Goal: Information Seeking & Learning: Learn about a topic

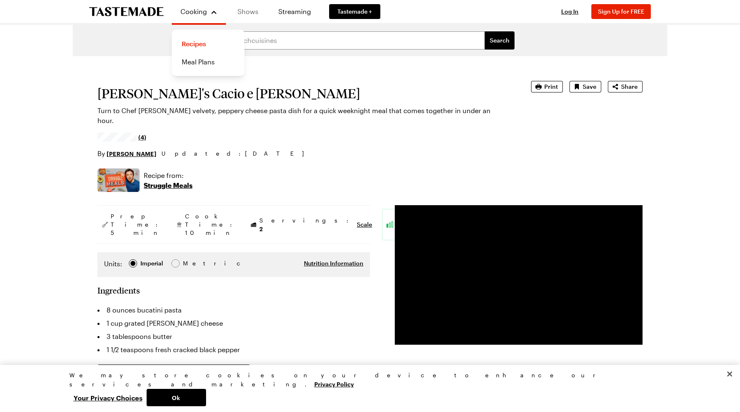
click at [251, 14] on link "Shows" at bounding box center [248, 11] width 38 height 23
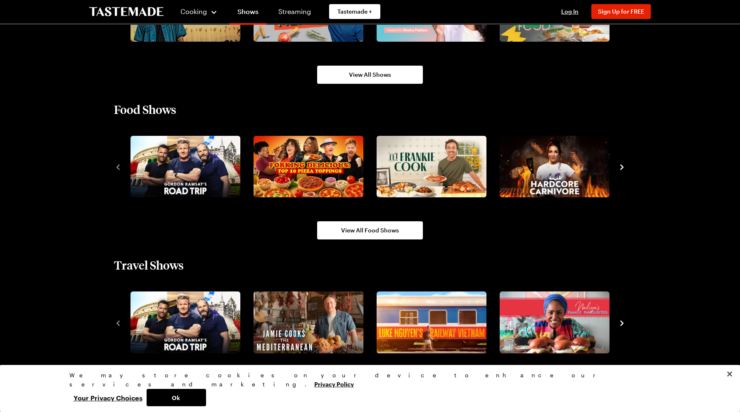
scroll to position [688, 0]
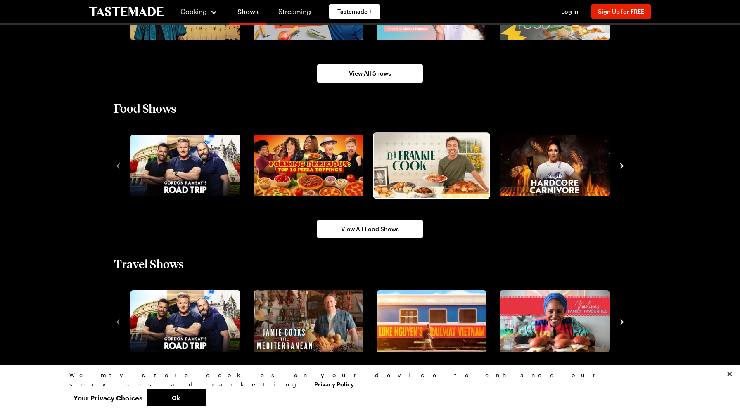
click at [417, 163] on img "3 / 10" at bounding box center [431, 165] width 115 height 65
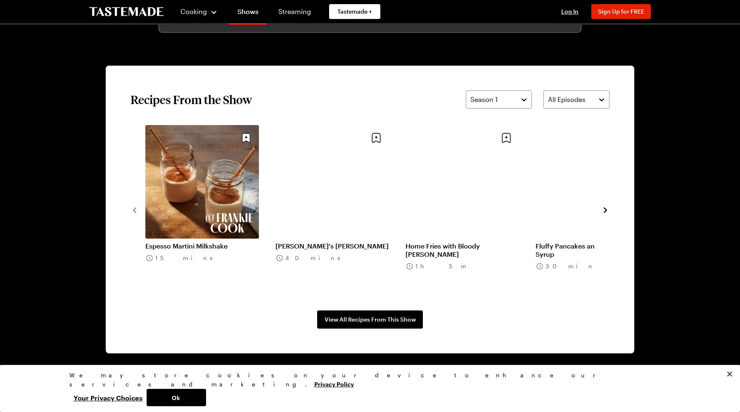
scroll to position [594, 0]
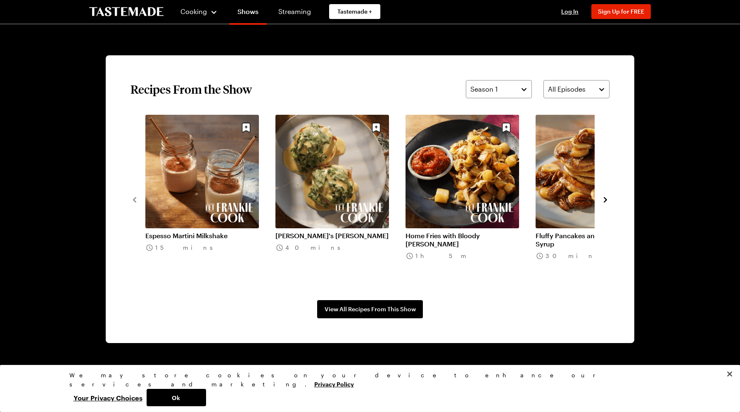
click at [607, 198] on icon "navigate to next item" at bounding box center [605, 200] width 8 height 8
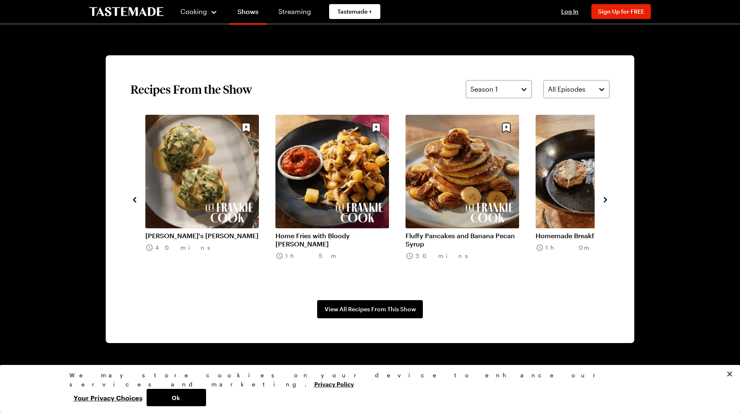
click at [607, 198] on icon "navigate to next item" at bounding box center [605, 200] width 8 height 8
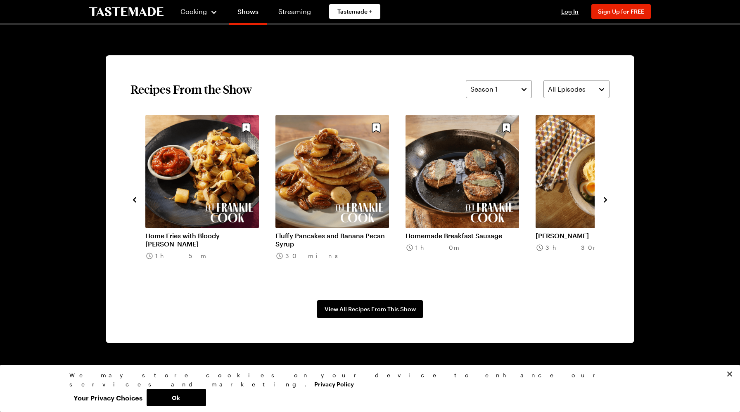
click at [607, 198] on icon "navigate to next item" at bounding box center [605, 200] width 8 height 8
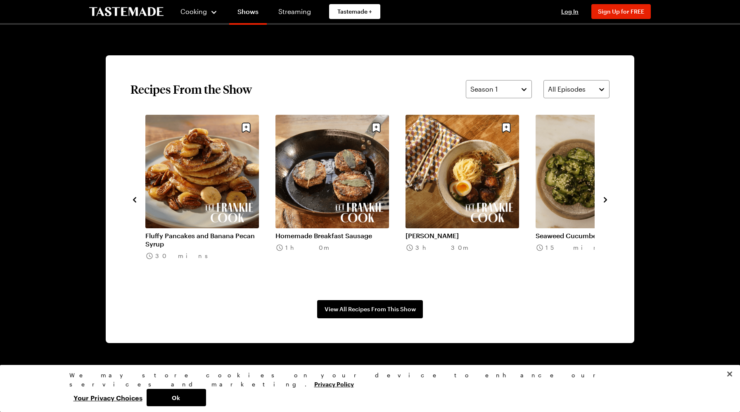
click at [607, 198] on icon "navigate to next item" at bounding box center [605, 200] width 8 height 8
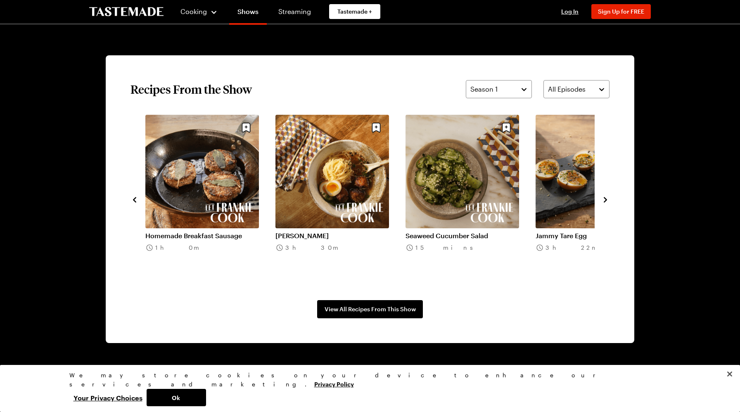
click at [607, 198] on icon "navigate to next item" at bounding box center [605, 200] width 8 height 8
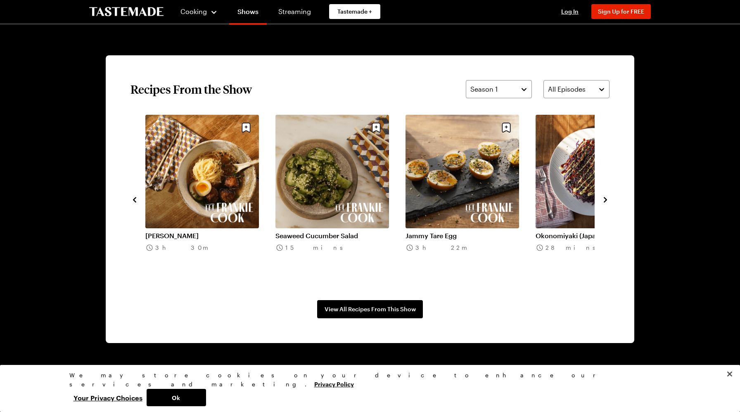
click at [607, 198] on icon "navigate to next item" at bounding box center [605, 200] width 8 height 8
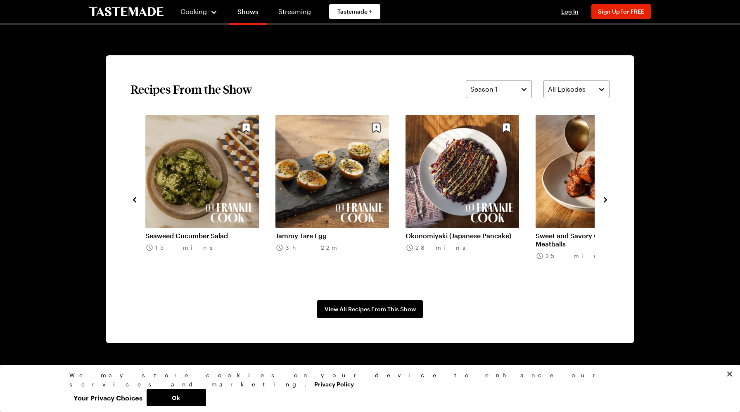
click at [607, 198] on icon "navigate to next item" at bounding box center [605, 200] width 8 height 8
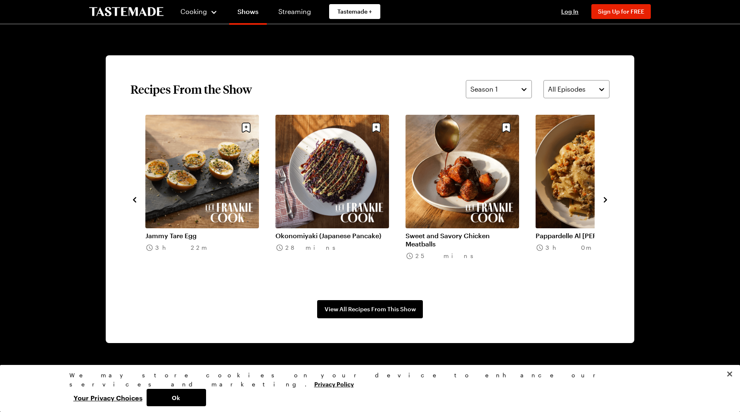
click at [607, 198] on icon "navigate to next item" at bounding box center [605, 200] width 8 height 8
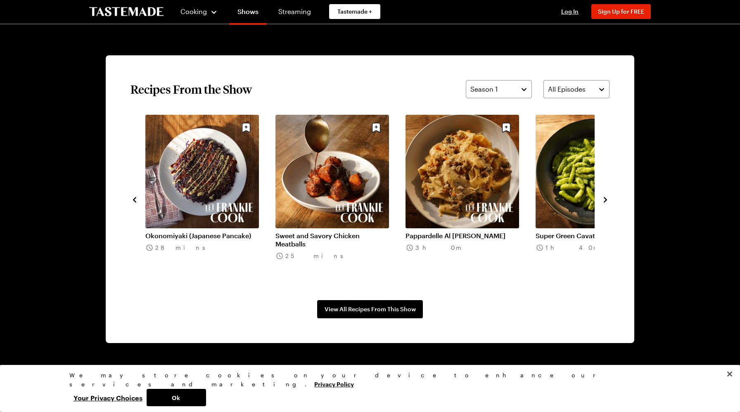
click at [607, 198] on icon "navigate to next item" at bounding box center [605, 200] width 8 height 8
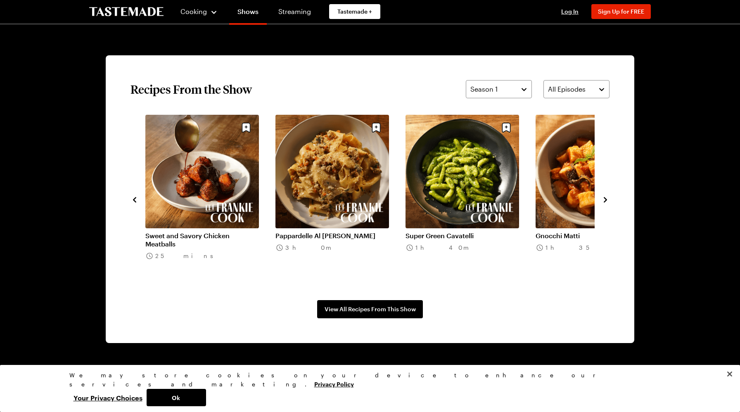
click at [352, 232] on link "Pappardelle Al [PERSON_NAME]" at bounding box center [331, 236] width 113 height 8
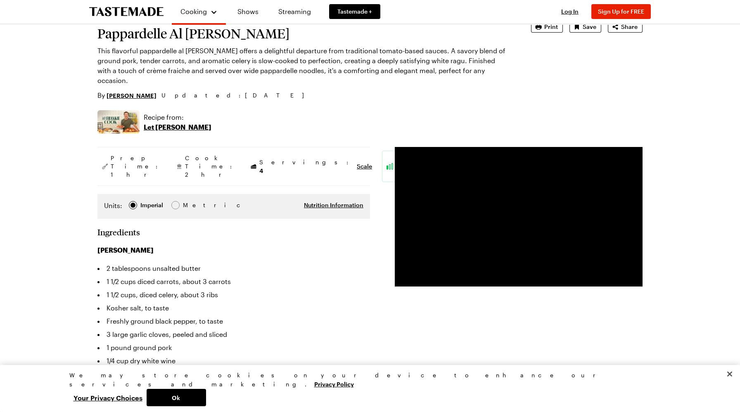
scroll to position [57, 0]
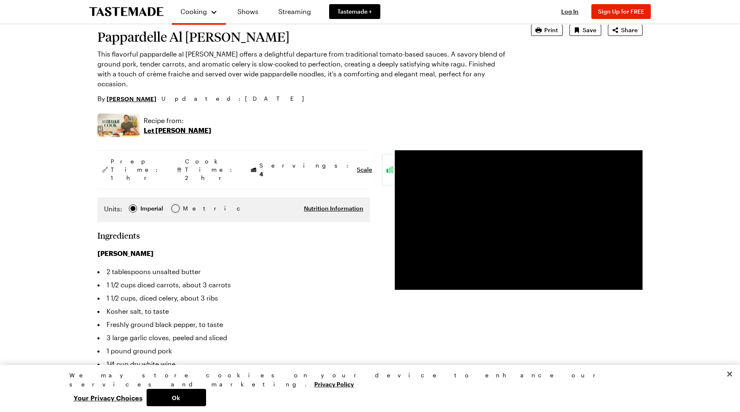
click at [176, 206] on div at bounding box center [175, 208] width 5 height 5
click at [134, 206] on div at bounding box center [132, 208] width 5 height 5
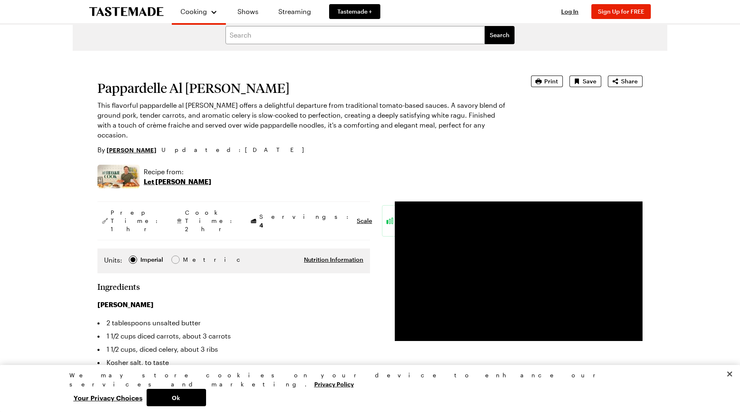
scroll to position [0, 0]
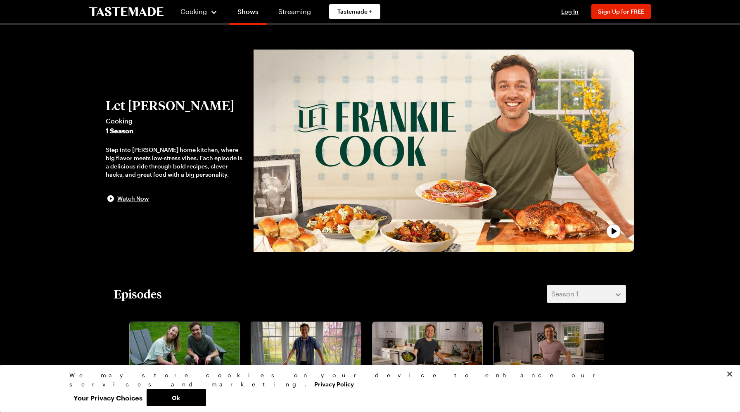
scroll to position [594, 0]
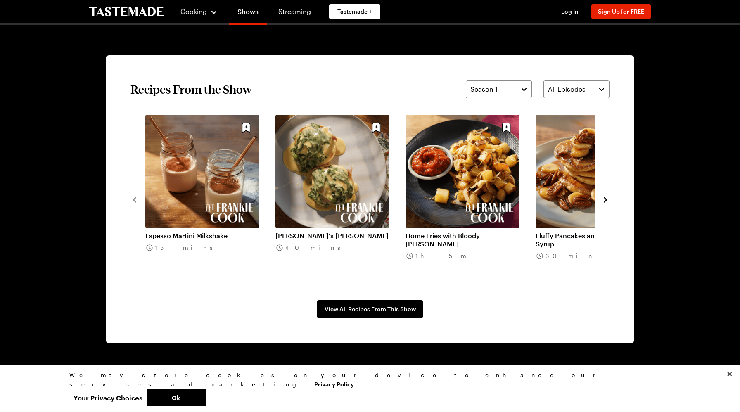
click at [605, 198] on icon "navigate to next item" at bounding box center [605, 200] width 8 height 8
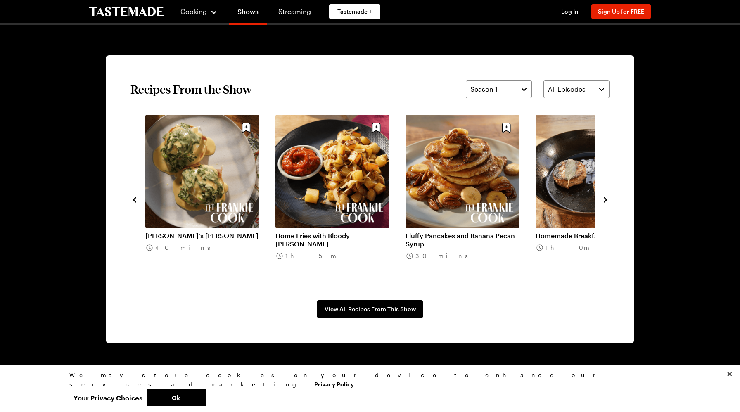
click at [605, 198] on icon "navigate to next item" at bounding box center [605, 200] width 8 height 8
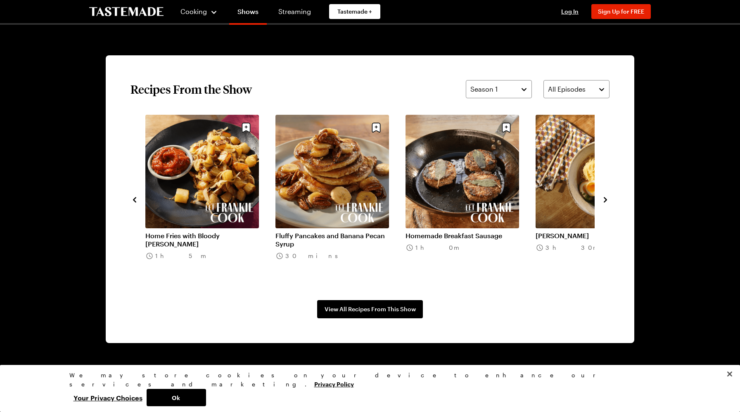
click at [605, 198] on icon "navigate to next item" at bounding box center [605, 200] width 8 height 8
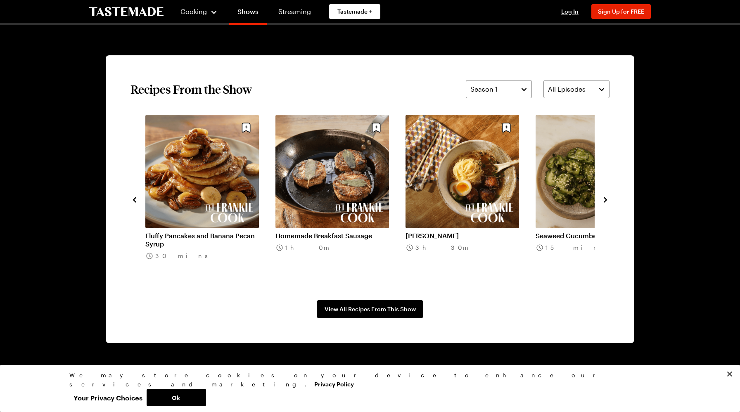
click at [605, 198] on icon "navigate to next item" at bounding box center [605, 200] width 8 height 8
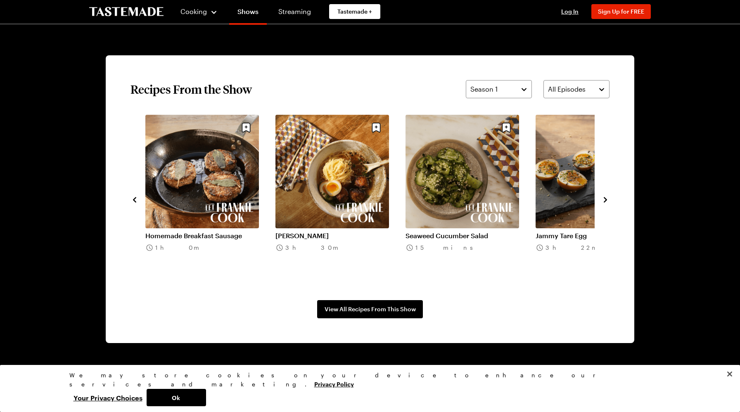
click at [605, 198] on icon "navigate to next item" at bounding box center [605, 200] width 8 height 8
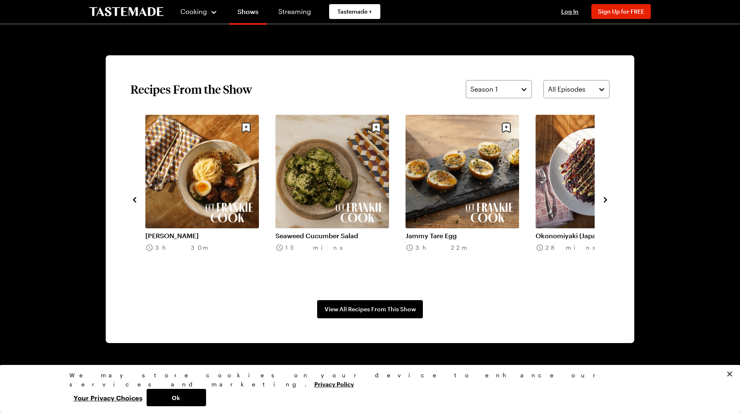
click at [605, 198] on icon "navigate to next item" at bounding box center [605, 200] width 8 height 8
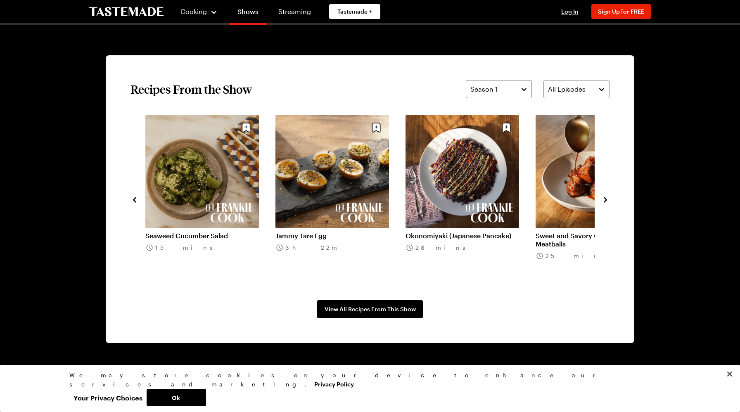
click at [605, 198] on icon "navigate to next item" at bounding box center [605, 200] width 8 height 8
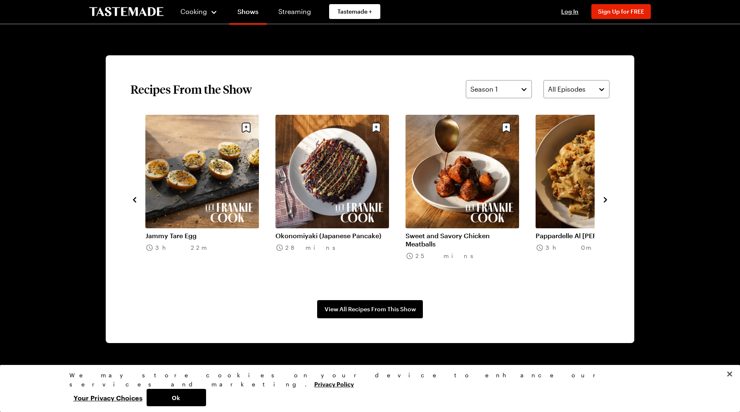
click at [605, 198] on icon "navigate to next item" at bounding box center [605, 200] width 8 height 8
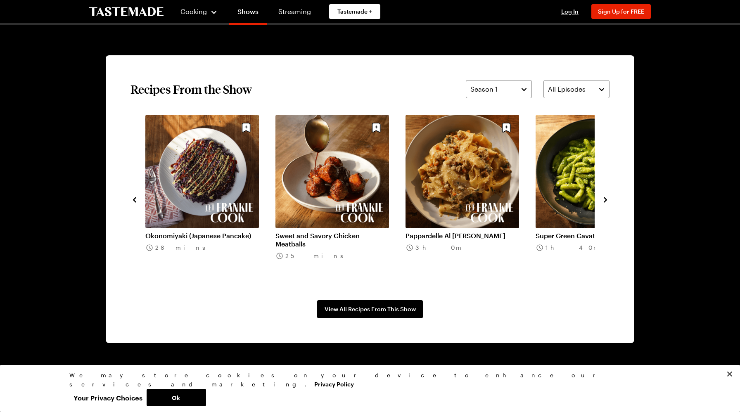
click at [605, 198] on icon "navigate to next item" at bounding box center [605, 200] width 8 height 8
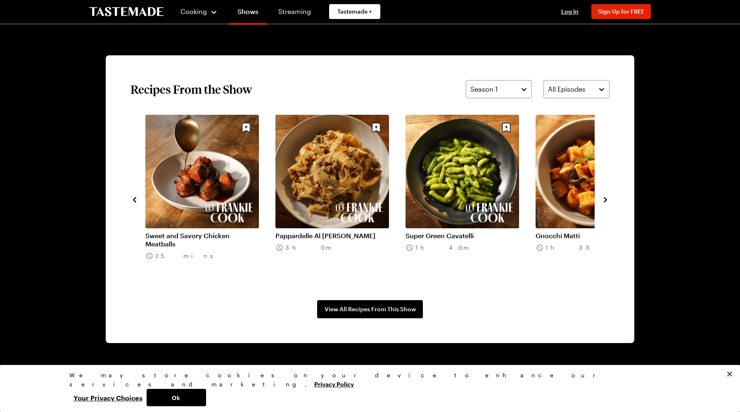
click at [499, 232] on link "Super Green Cavatelli" at bounding box center [461, 236] width 113 height 8
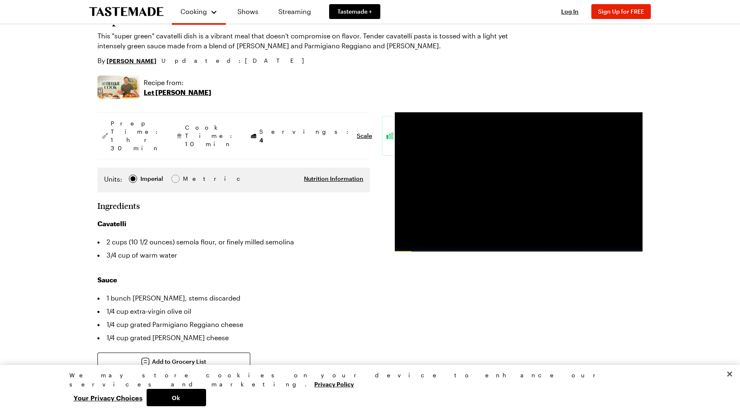
scroll to position [77, 0]
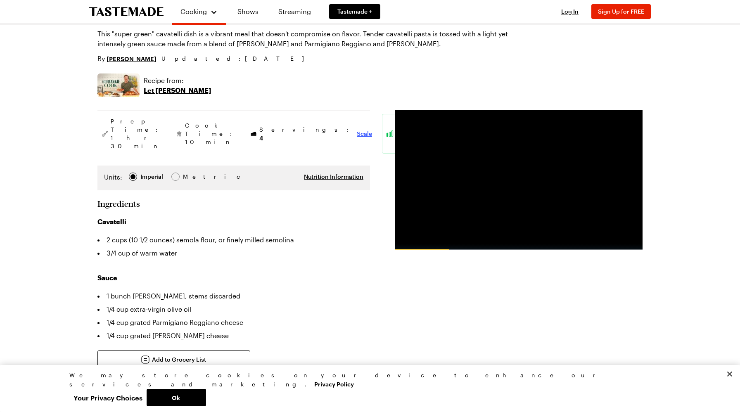
click at [357, 130] on span "Scale" at bounding box center [364, 134] width 15 height 8
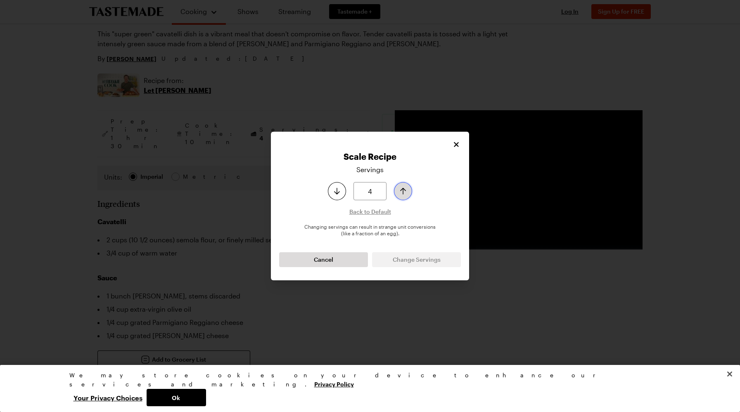
type input "5"
click at [404, 190] on icon "Increase serving size by one" at bounding box center [403, 191] width 6 height 7
click at [421, 265] on button "Change Servings" at bounding box center [416, 259] width 89 height 15
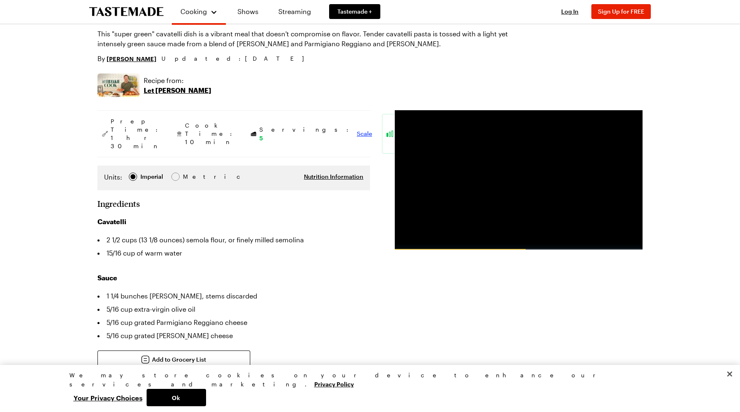
click at [357, 130] on span "Scale" at bounding box center [364, 134] width 15 height 8
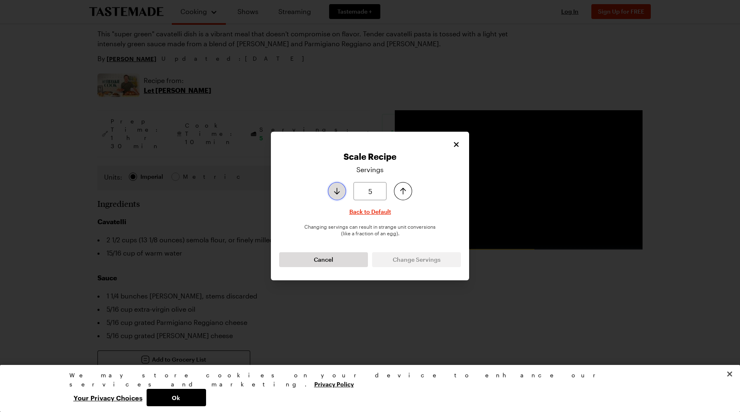
type input "4"
click at [333, 191] on icon "Decrease serving size by one" at bounding box center [337, 191] width 10 height 10
click at [425, 260] on span "Change Servings" at bounding box center [416, 259] width 48 height 8
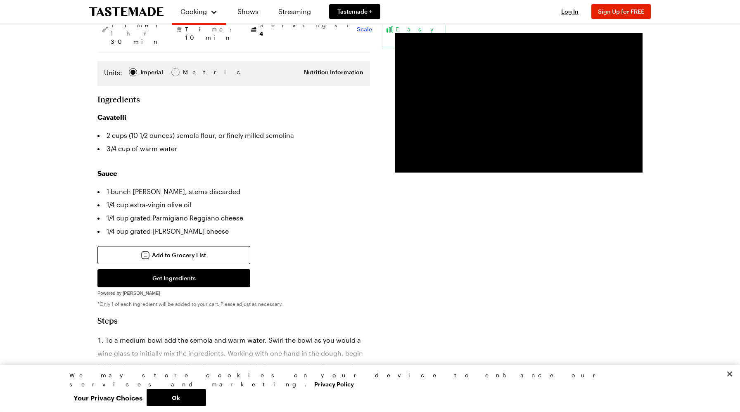
scroll to position [182, 0]
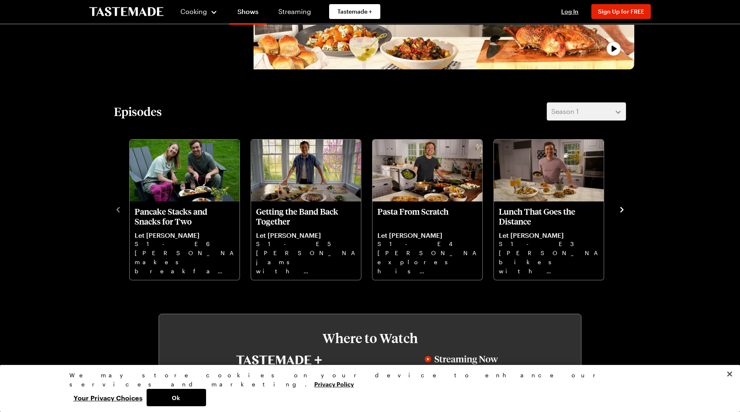
scroll to position [594, 0]
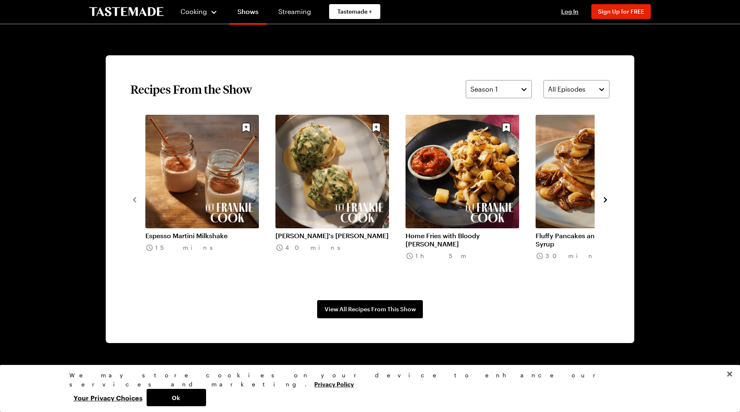
click at [603, 204] on div "Espesso Martini Milkshake 15 mins [PERSON_NAME]'s [PERSON_NAME] 40 mins Home Fr…" at bounding box center [369, 199] width 479 height 169
click at [604, 199] on icon "navigate to next item" at bounding box center [605, 200] width 8 height 8
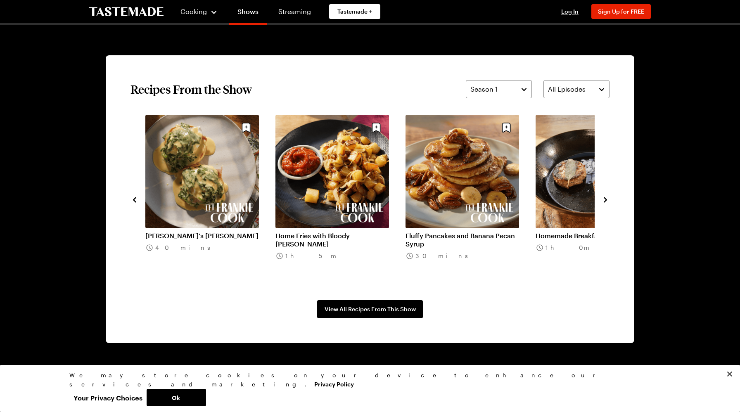
click at [604, 199] on icon "navigate to next item" at bounding box center [605, 200] width 8 height 8
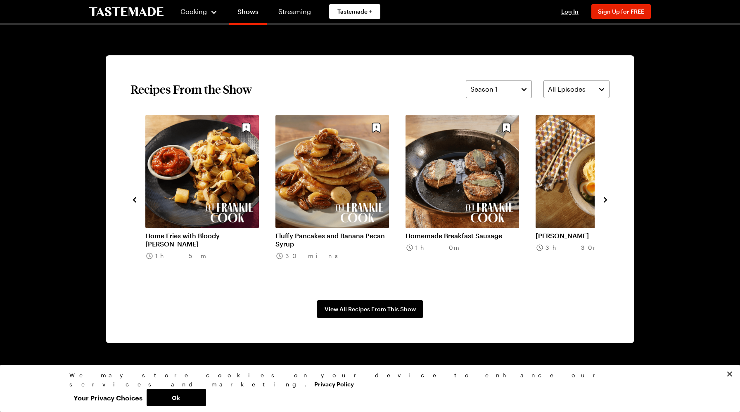
click at [604, 199] on icon "navigate to next item" at bounding box center [605, 200] width 8 height 8
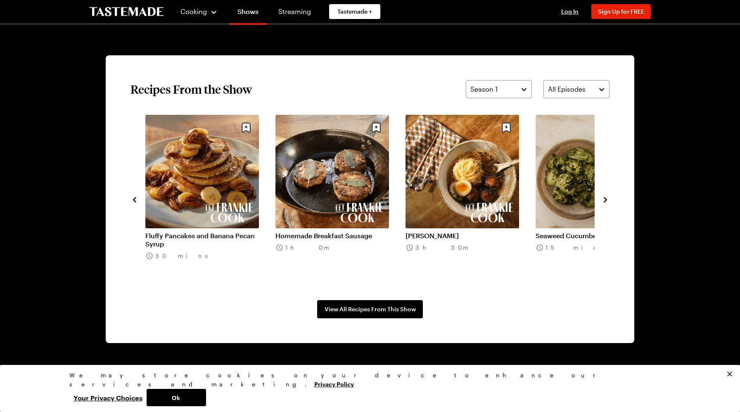
click at [604, 199] on icon "navigate to next item" at bounding box center [605, 200] width 8 height 8
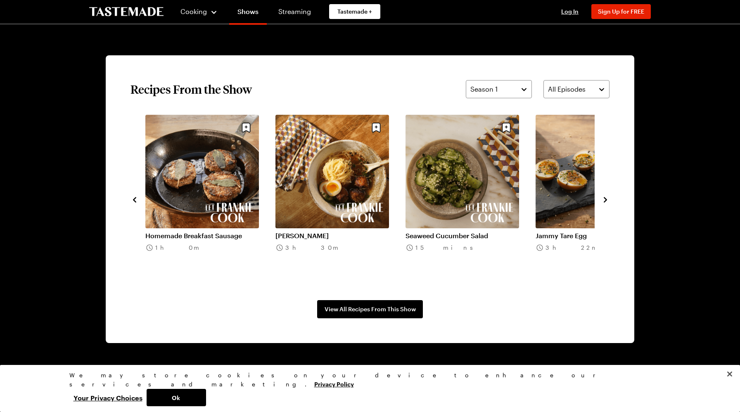
click at [604, 199] on icon "navigate to next item" at bounding box center [605, 200] width 8 height 8
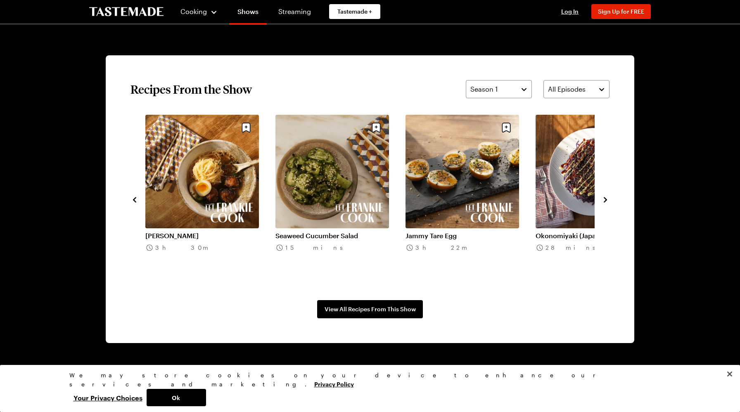
click at [604, 199] on icon "navigate to next item" at bounding box center [605, 200] width 8 height 8
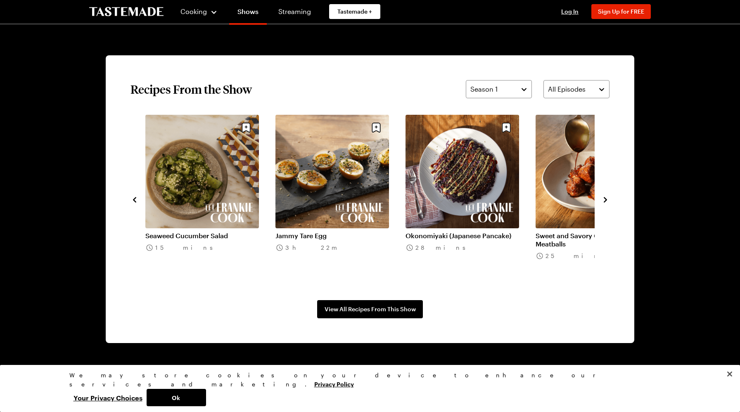
click at [604, 199] on icon "navigate to next item" at bounding box center [605, 200] width 8 height 8
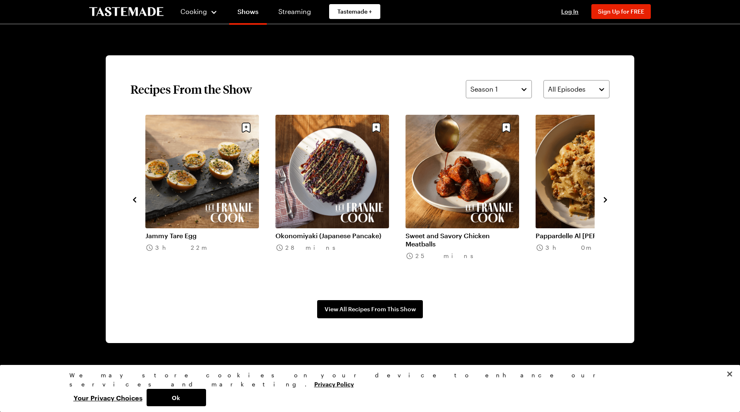
click at [604, 199] on icon "navigate to next item" at bounding box center [605, 200] width 8 height 8
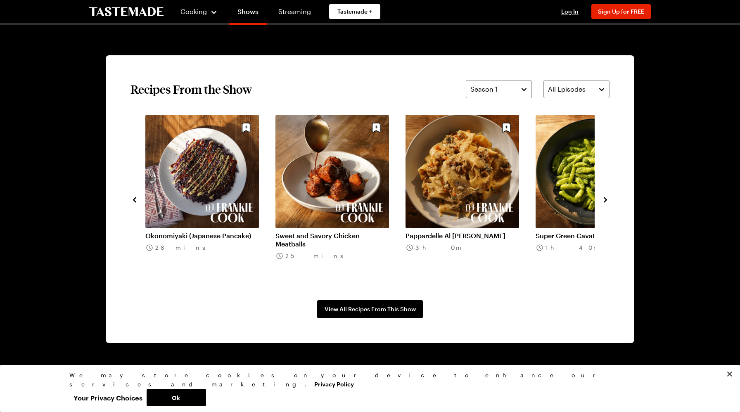
click at [604, 199] on icon "navigate to next item" at bounding box center [605, 200] width 8 height 8
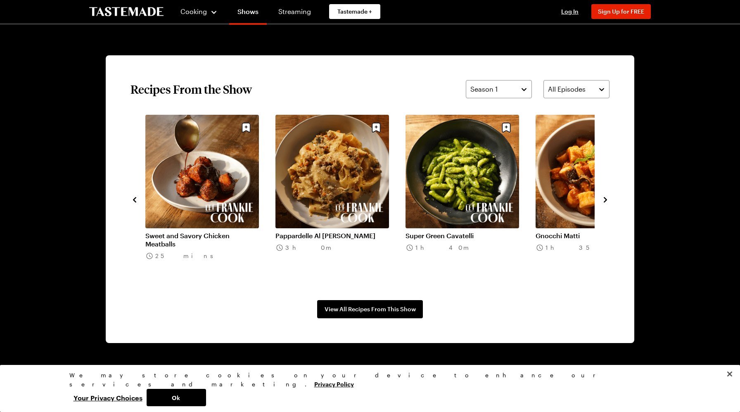
click at [340, 232] on link "Pappardelle Al [PERSON_NAME]" at bounding box center [331, 236] width 113 height 8
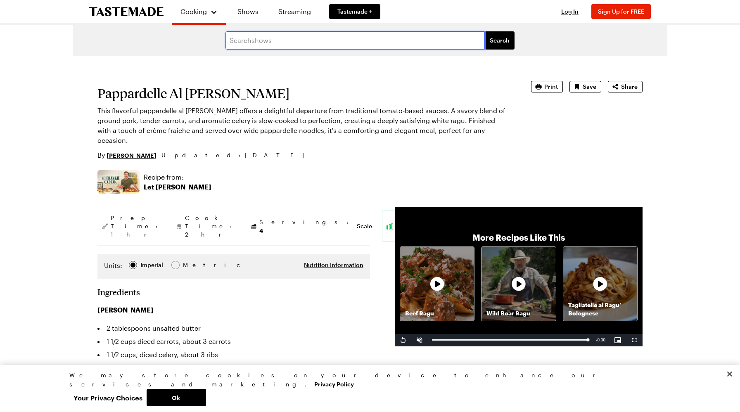
click at [269, 37] on input "text" at bounding box center [354, 40] width 259 height 18
